Goal: Communication & Community: Share content

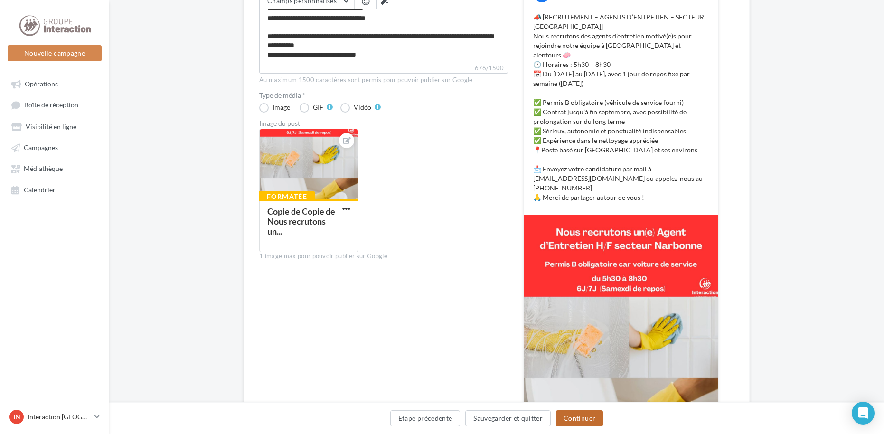
scroll to position [172, 0]
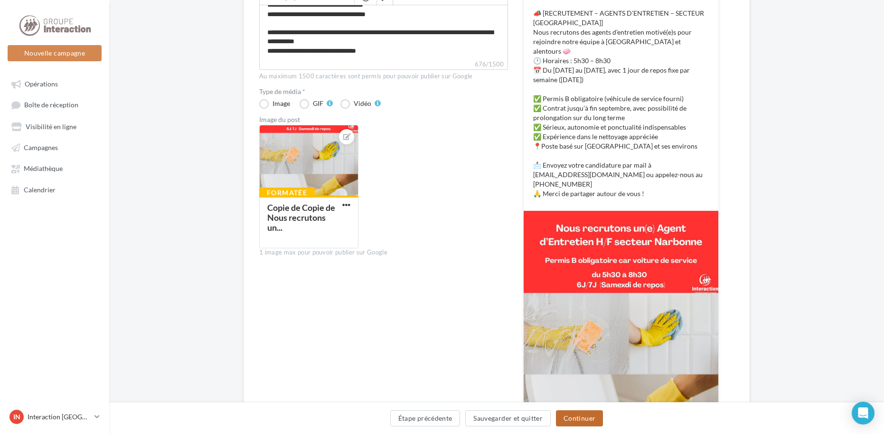
click at [584, 422] on button "Continuer" at bounding box center [579, 418] width 47 height 16
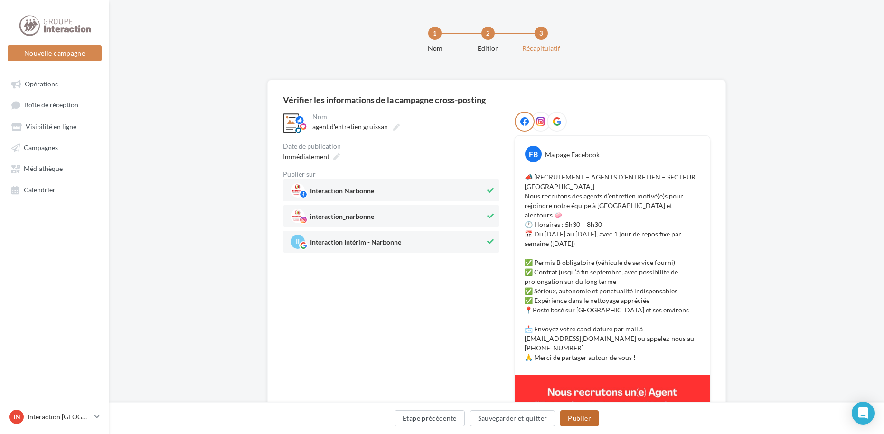
click at [582, 414] on button "Publier" at bounding box center [579, 418] width 38 height 16
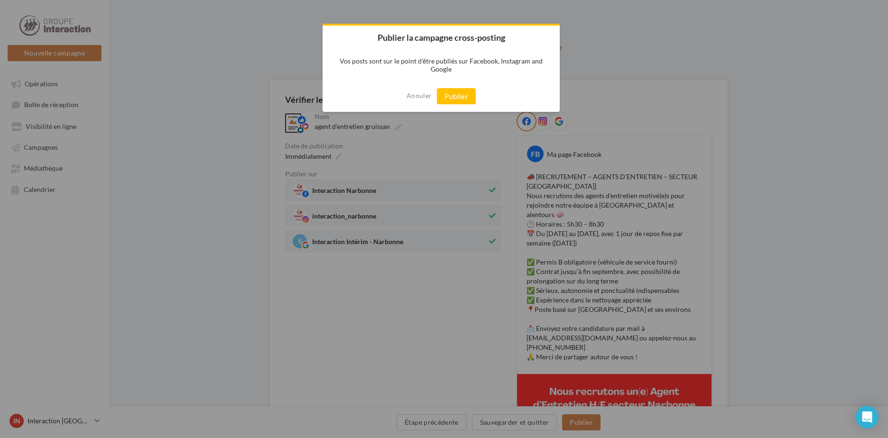
click at [447, 86] on div "Annuler Publier" at bounding box center [441, 96] width 237 height 31
click at [457, 92] on button "Publier" at bounding box center [456, 96] width 39 height 16
